Goal: Information Seeking & Learning: Learn about a topic

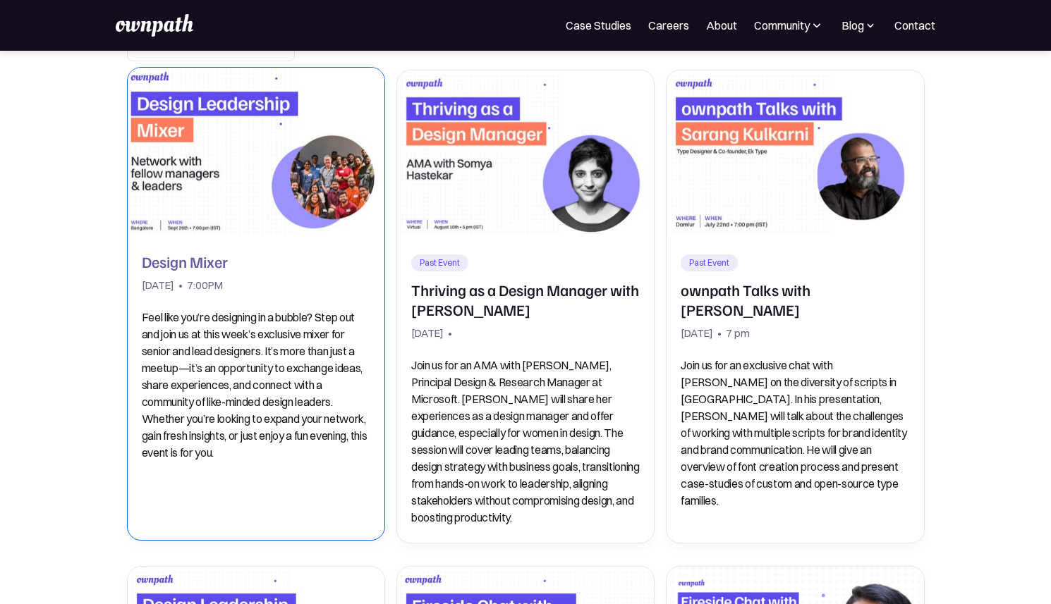
scroll to position [193, 0]
click at [303, 381] on p "Feel like you’re designing in a bubble? Step out and join us at this week’s exc…" at bounding box center [256, 386] width 228 height 152
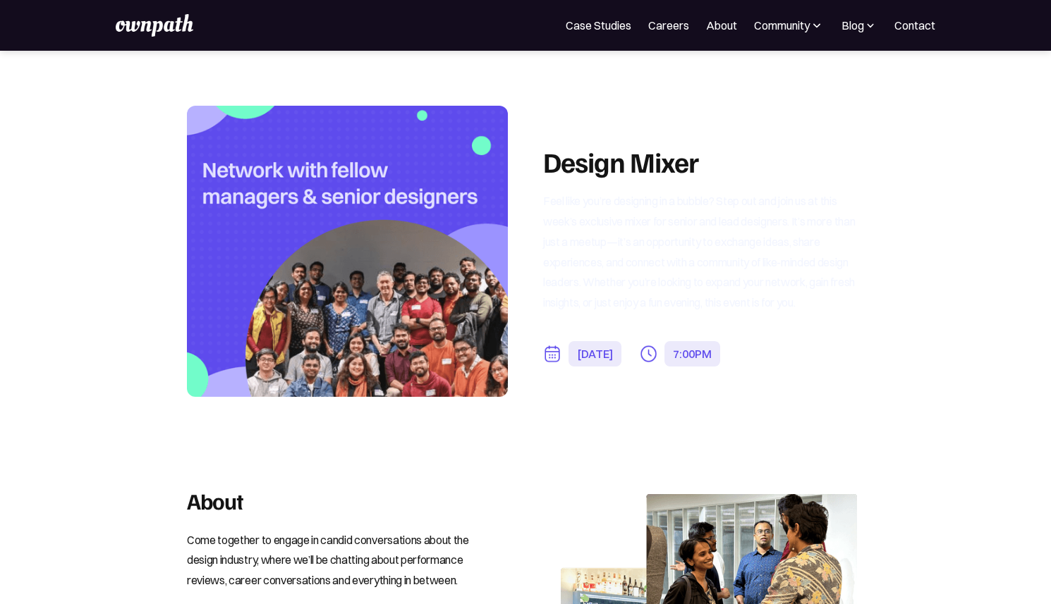
click at [587, 207] on p "Feel like you’re designing in a bubble? Step out and join us at this week’s exc…" at bounding box center [700, 251] width 314 height 123
click at [549, 190] on p "Feel like you’re designing in a bubble? Step out and join us at this week’s exc…" at bounding box center [700, 251] width 314 height 123
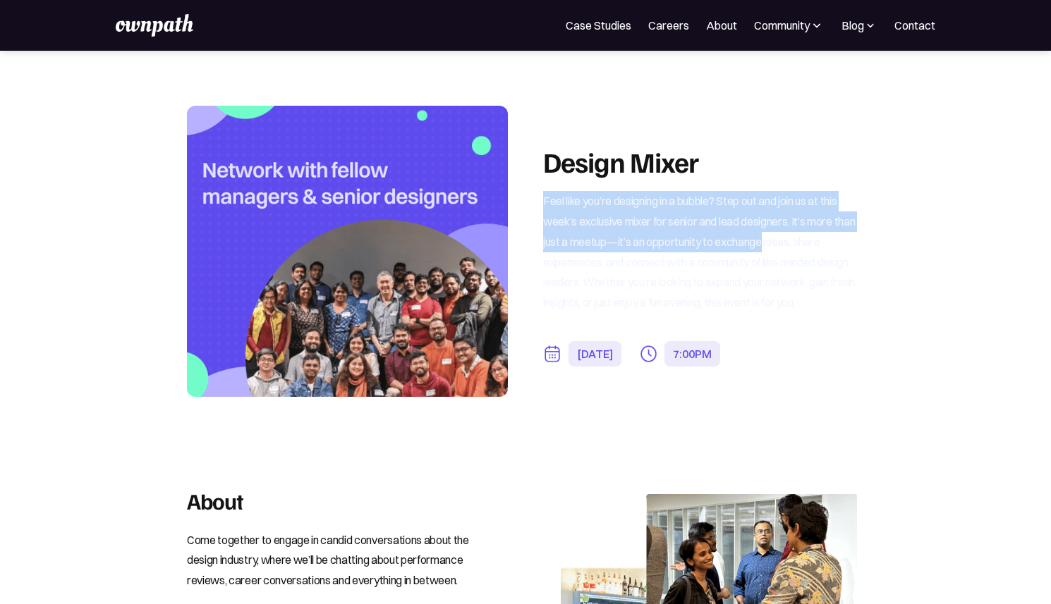
drag, startPoint x: 549, startPoint y: 189, endPoint x: 762, endPoint y: 231, distance: 217.0
click at [762, 231] on p "Feel like you’re designing in a bubble? Step out and join us at this week’s exc…" at bounding box center [700, 251] width 314 height 123
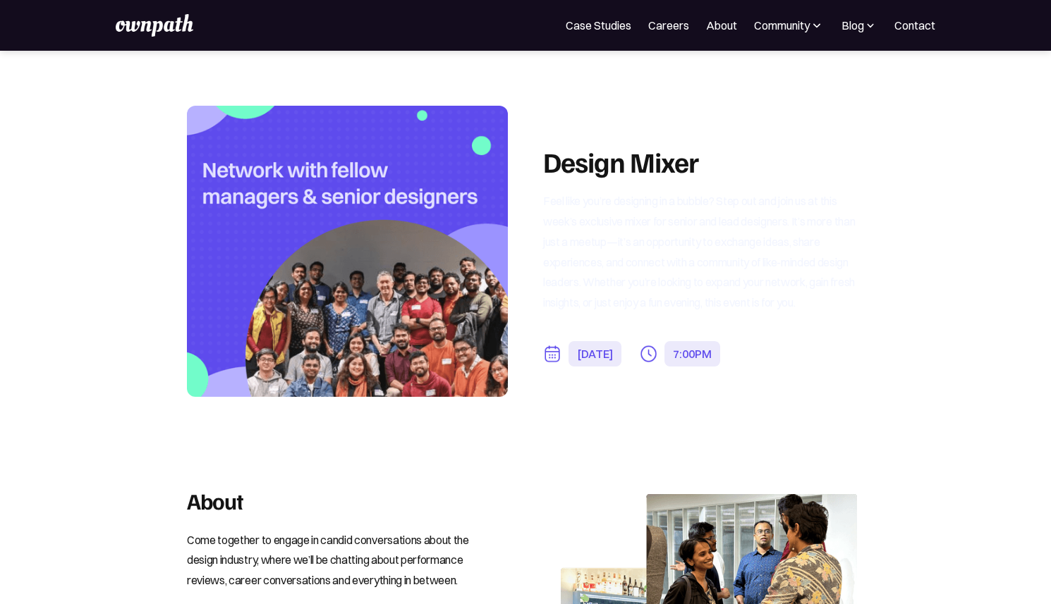
click at [987, 331] on section "Design Mixer Feel like you’re designing in a bubble? Step out and join us at th…" at bounding box center [525, 241] width 1051 height 380
click at [803, 25] on div "Community" at bounding box center [782, 25] width 56 height 17
click at [801, 25] on div "Community" at bounding box center [782, 25] width 56 height 17
click at [762, 73] on div "Events" at bounding box center [757, 76] width 53 height 17
